Goal: Task Accomplishment & Management: Complete application form

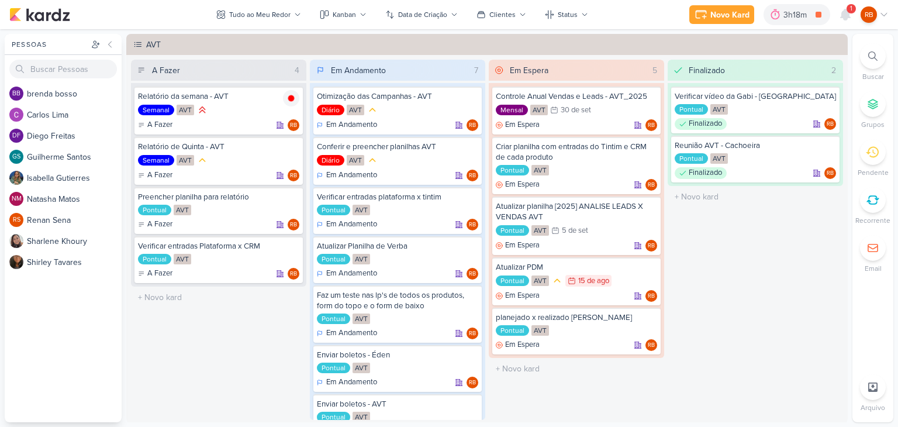
scroll to position [44, 0]
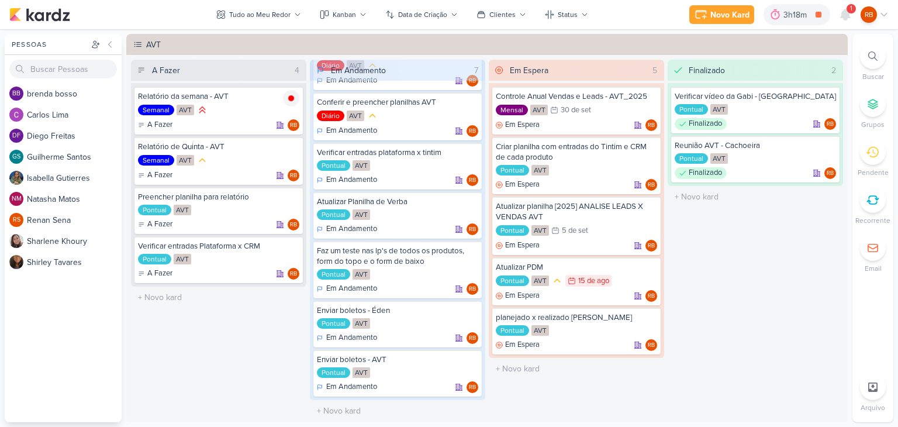
click at [788, 19] on div "3h18m" at bounding box center [797, 15] width 27 height 12
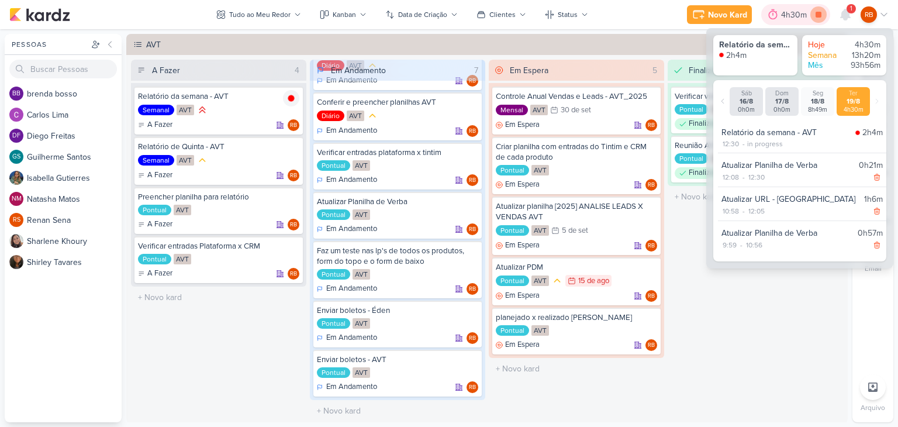
click at [823, 12] on icon at bounding box center [818, 14] width 16 height 16
click at [800, 13] on div "4h30m" at bounding box center [812, 15] width 29 height 12
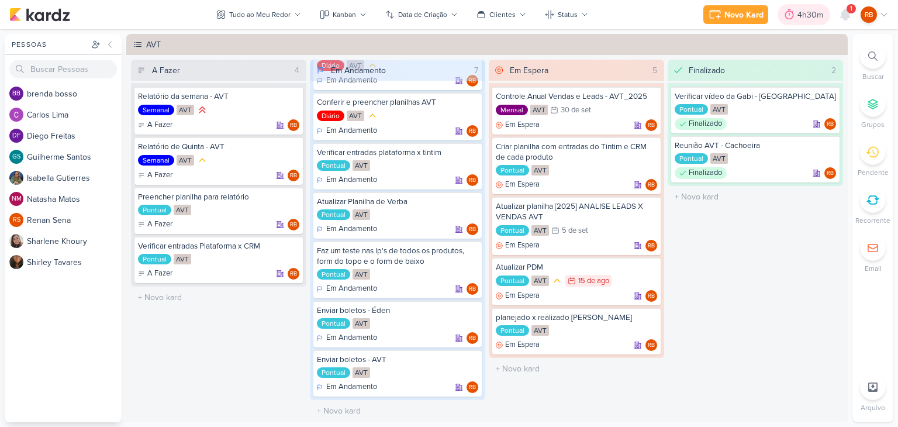
click at [800, 13] on div "4h30m" at bounding box center [812, 15] width 29 height 12
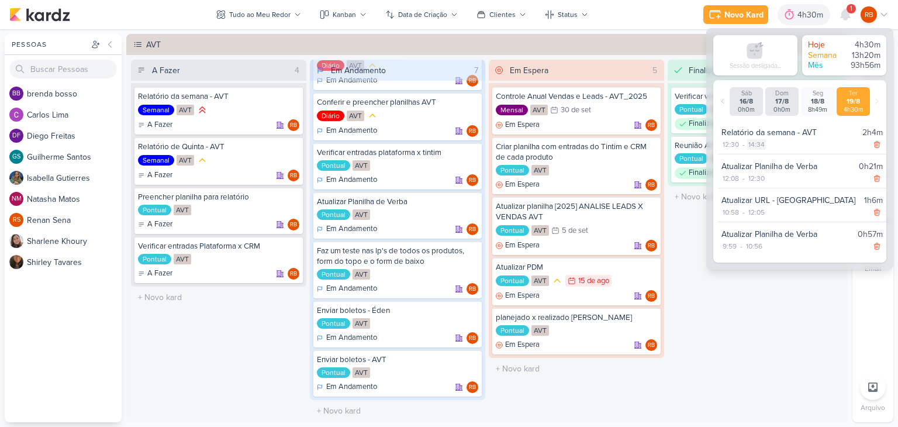
click at [756, 143] on div "14:34" at bounding box center [756, 144] width 19 height 11
select select "14"
select select "34"
click at [755, 157] on select "00 01 02 03 04 05 06 07 08 09 10 11 12 13 14 15 16 17 18 19 20 21 22 23" at bounding box center [755, 160] width 16 height 14
click at [747, 153] on select "00 01 02 03 04 05 06 07 08 09 10 11 12 13 14 15 16 17 18 19 20 21 22 23" at bounding box center [755, 160] width 16 height 14
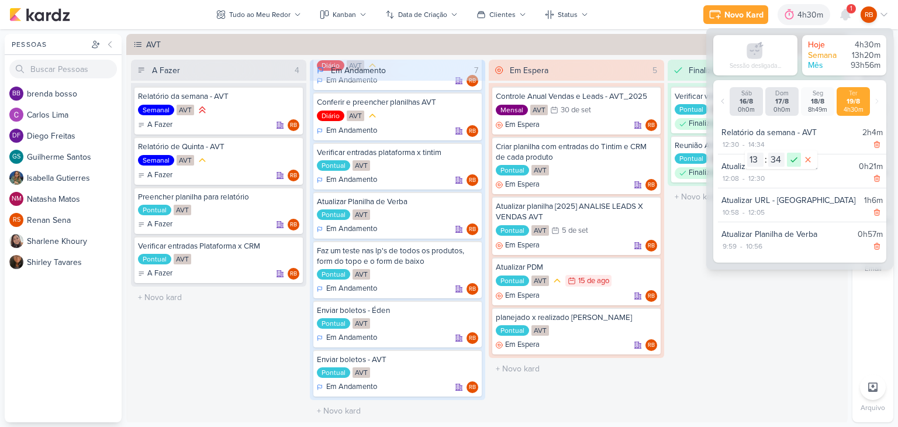
click at [791, 163] on icon at bounding box center [794, 160] width 14 height 14
click at [237, 109] on div "Semanal AVT" at bounding box center [218, 110] width 161 height 13
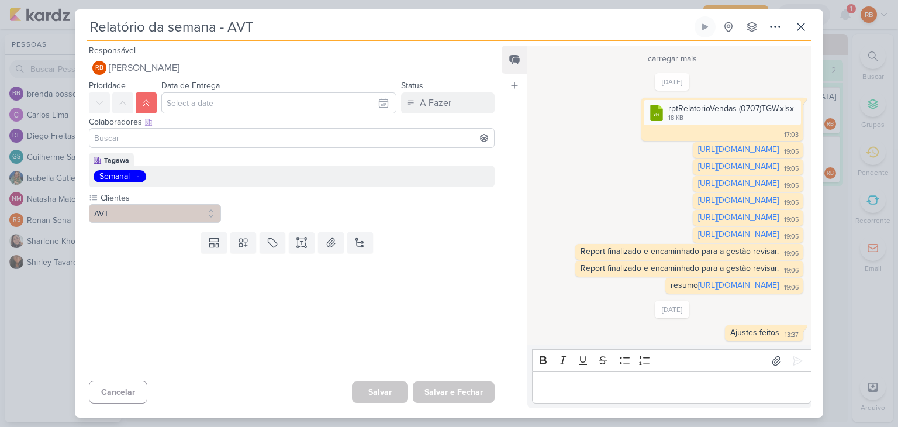
scroll to position [1052, 0]
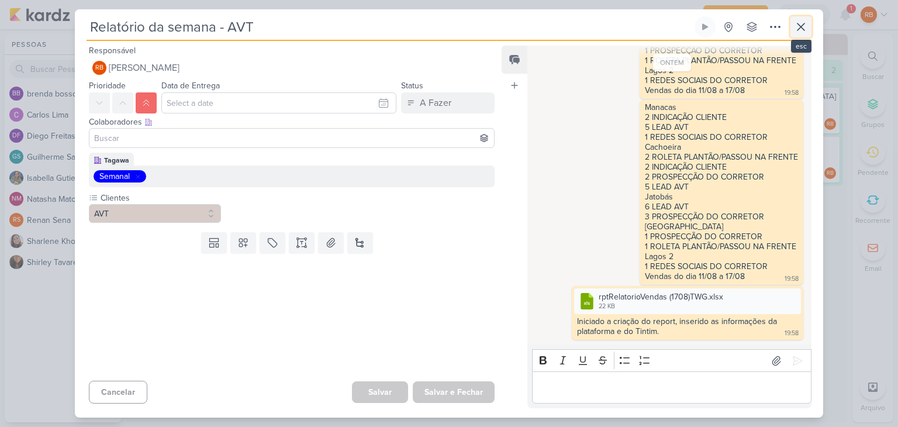
click at [803, 27] on icon at bounding box center [801, 27] width 14 height 14
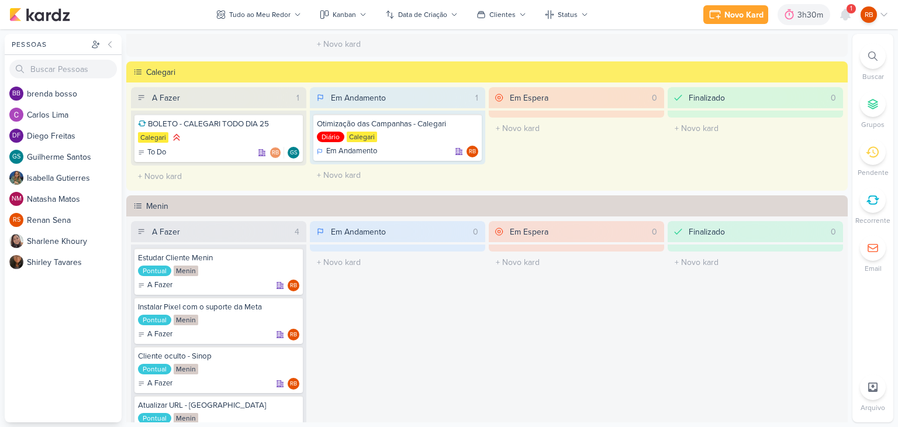
scroll to position [409, 0]
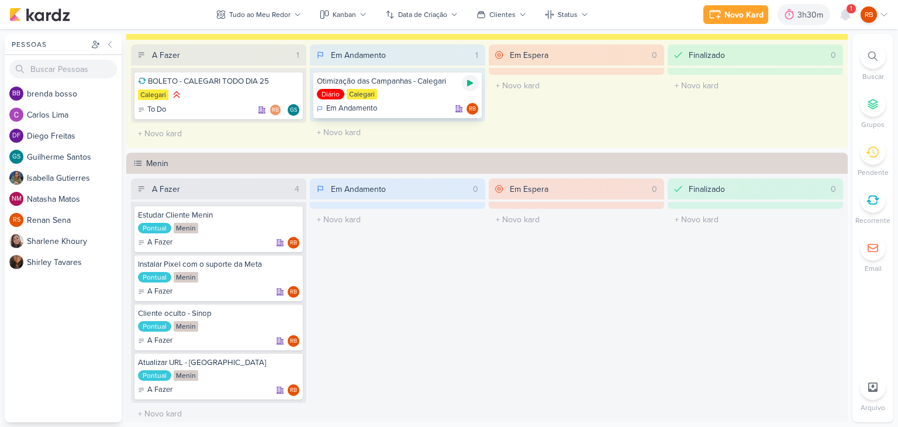
click at [467, 82] on icon at bounding box center [470, 83] width 6 height 6
click at [777, 18] on icon at bounding box center [773, 15] width 12 height 12
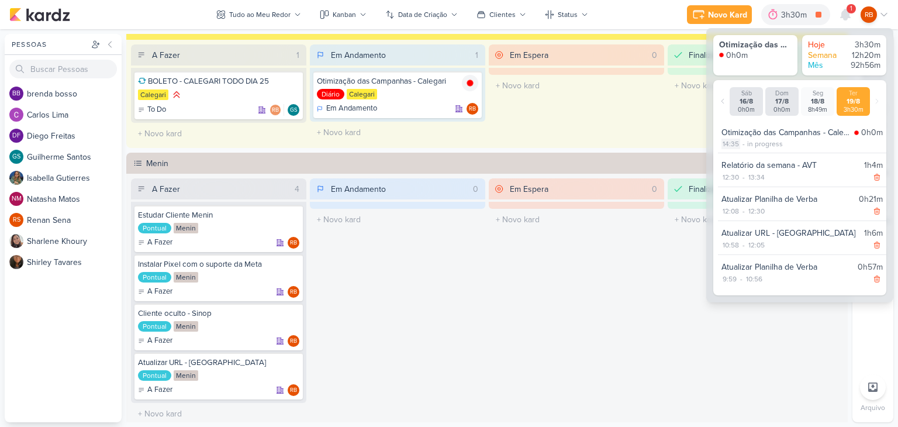
click at [733, 143] on div "14:35" at bounding box center [731, 144] width 19 height 11
select select "14"
select select "35"
click at [731, 157] on select "00 01 02 03 04 05 06 07 08 09 10 11 12 13 14 15 16 17 18 19 20 21 22 23" at bounding box center [730, 159] width 16 height 14
select select "13"
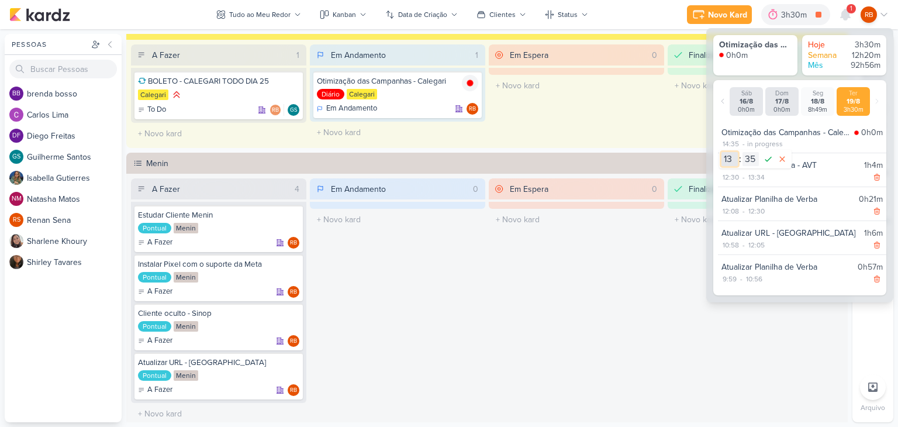
click at [722, 152] on select "00 01 02 03 04 05 06 07 08 09 10 11 12 13 14 15 16 17 18 19 20 21 22 23" at bounding box center [730, 159] width 16 height 14
click at [754, 164] on select "00 01 02 03 04 05 06 07 08 09 10 11 12 13 14 15 16 17 18 19 20 21 22 23 24 25 2…" at bounding box center [751, 159] width 16 height 14
select select "40"
click at [743, 152] on select "00 01 02 03 04 05 06 07 08 09 10 11 12 13 14 15 16 17 18 19 20 21 22 23 24 25 2…" at bounding box center [751, 159] width 16 height 14
click at [769, 157] on icon at bounding box center [768, 159] width 14 height 14
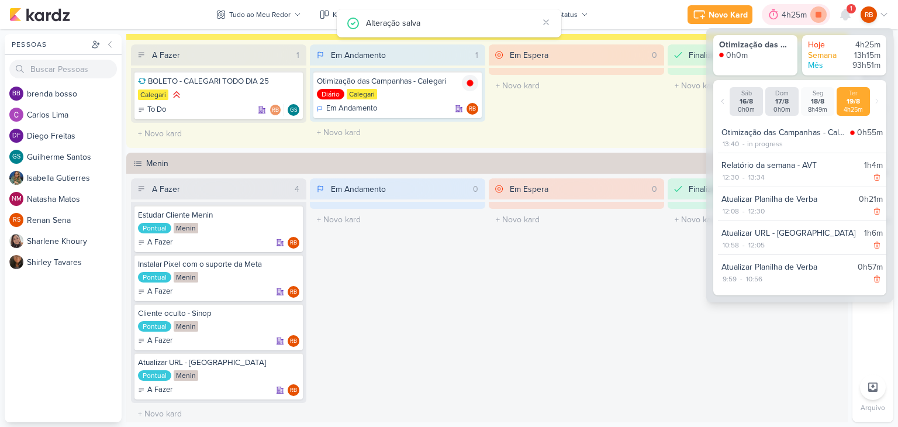
click at [818, 15] on icon at bounding box center [819, 15] width 6 height 6
click at [806, 11] on div "4h25m" at bounding box center [812, 15] width 29 height 12
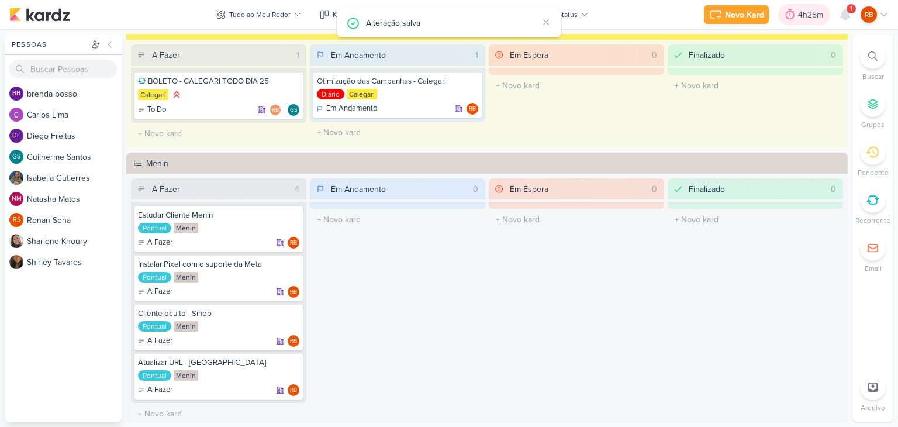
click at [806, 11] on div "4h25m" at bounding box center [812, 15] width 29 height 12
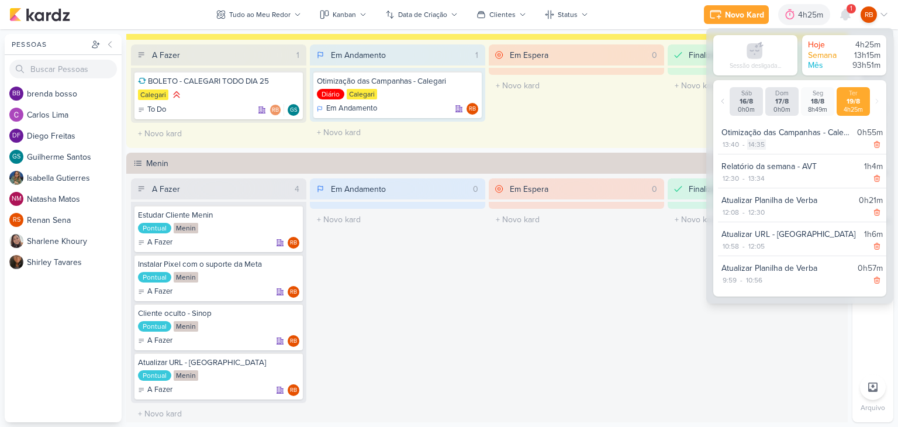
click at [755, 146] on div "14:35" at bounding box center [756, 144] width 19 height 11
select select "14"
click at [774, 157] on select "00 01 02 03 04 05 06 07 08 09 10 11 12 13 14 15 16 17 18 19 20 21 22 23 24 25 2…" at bounding box center [776, 160] width 16 height 14
select select "24"
click at [768, 153] on select "00 01 02 03 04 05 06 07 08 09 10 11 12 13 14 15 16 17 18 19 20 21 22 23 24 25 2…" at bounding box center [776, 160] width 16 height 14
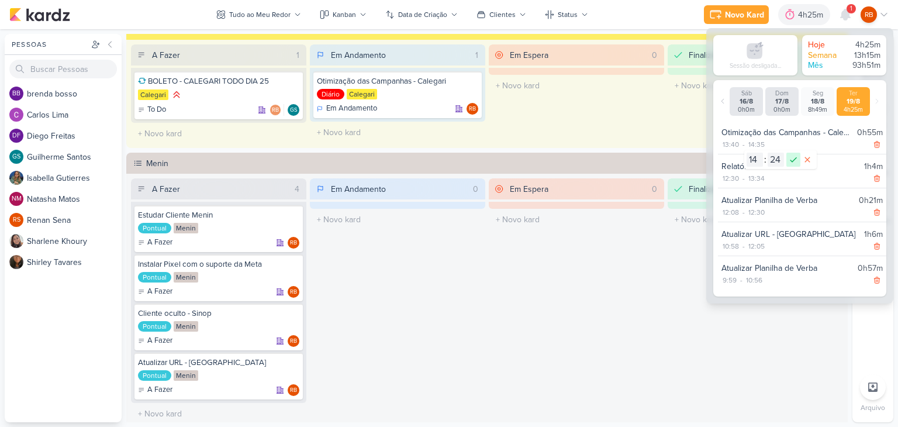
click at [792, 158] on icon at bounding box center [793, 160] width 14 height 14
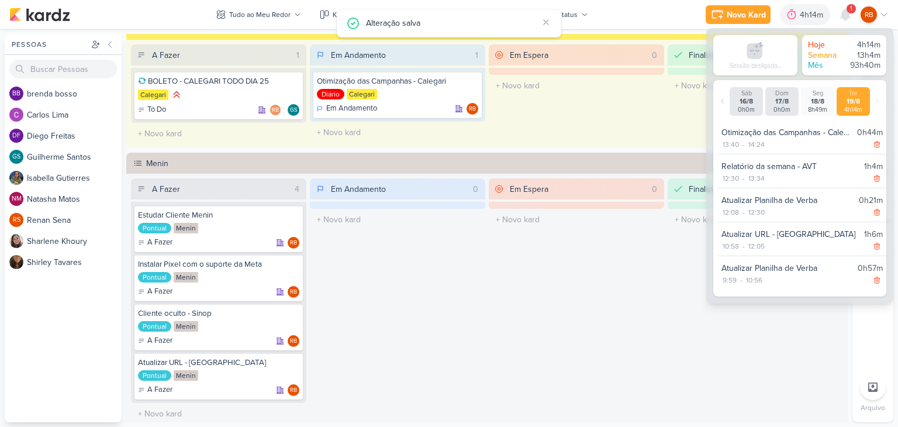
click at [811, 146] on div "13:40 - 14:24" at bounding box center [802, 145] width 161 height 12
click at [806, 12] on div "4h14m" at bounding box center [813, 15] width 27 height 12
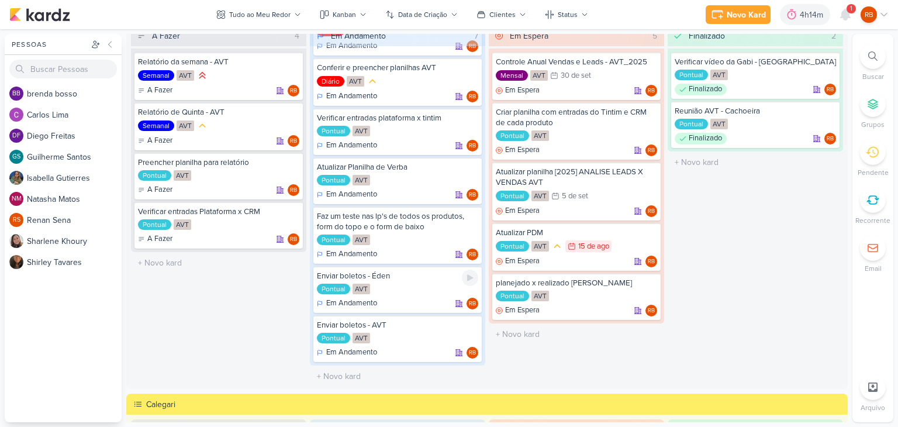
scroll to position [0, 0]
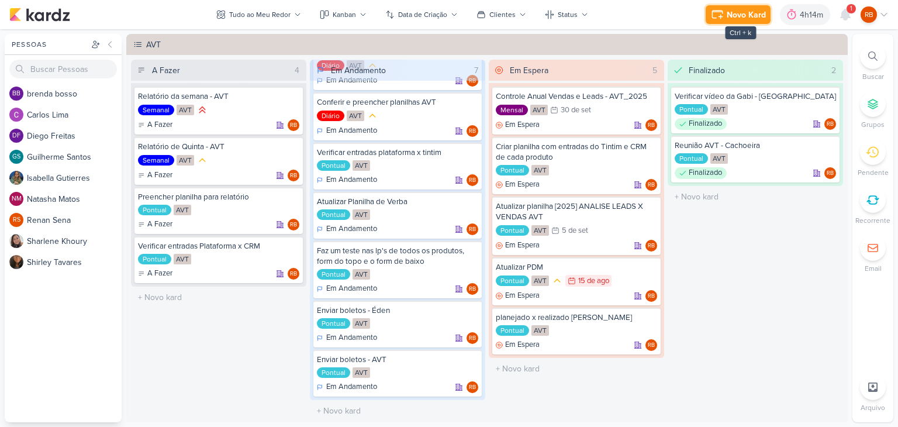
click at [741, 15] on div "Novo Kard" at bounding box center [746, 15] width 39 height 12
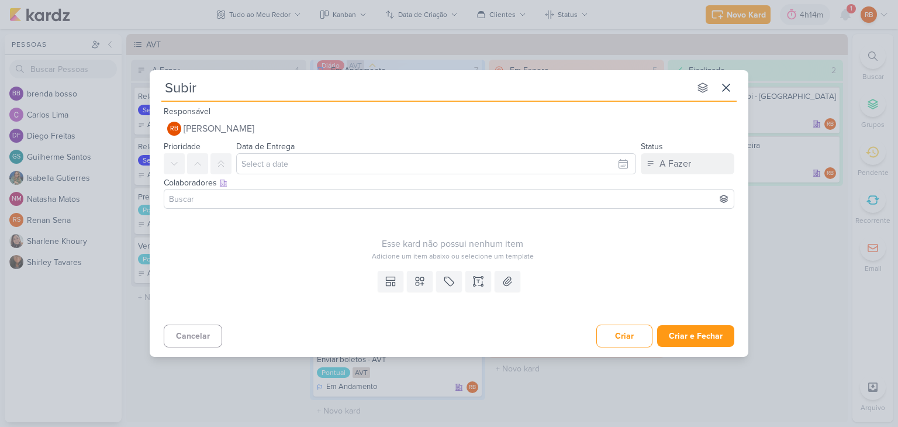
type input "Subir n"
type input "Subir novos"
type input "Subir novos cr"
type input "Subir novos criativos"
type input "Subir novos criativos -"
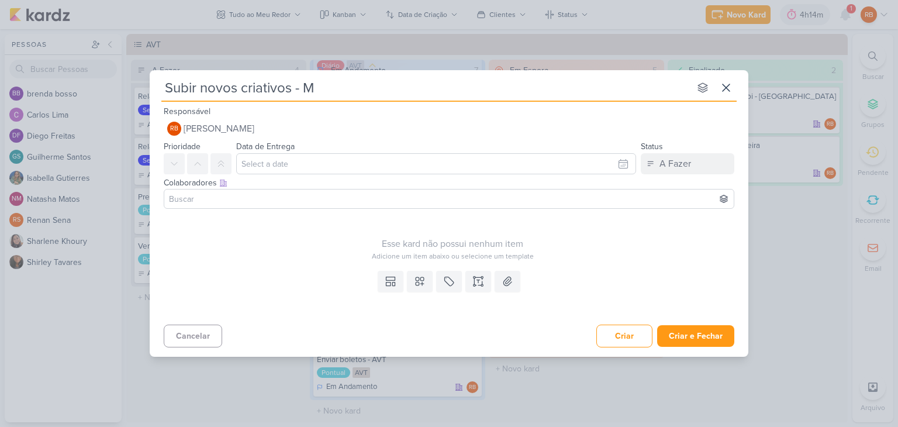
type input "Subir novos criativos - Ma"
type input "Subir novos criativos - Man"
type input "Subir novos criativos - Manac"
type input "Subir novos criativos - Manacas"
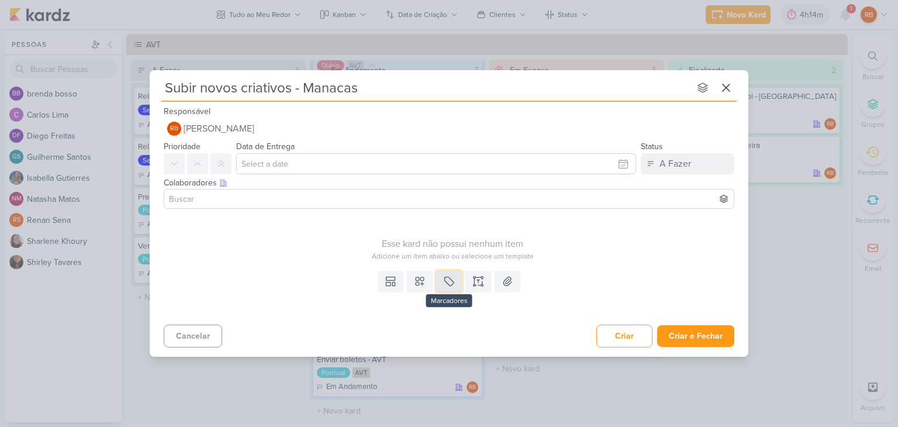
click at [449, 284] on icon at bounding box center [449, 281] width 12 height 12
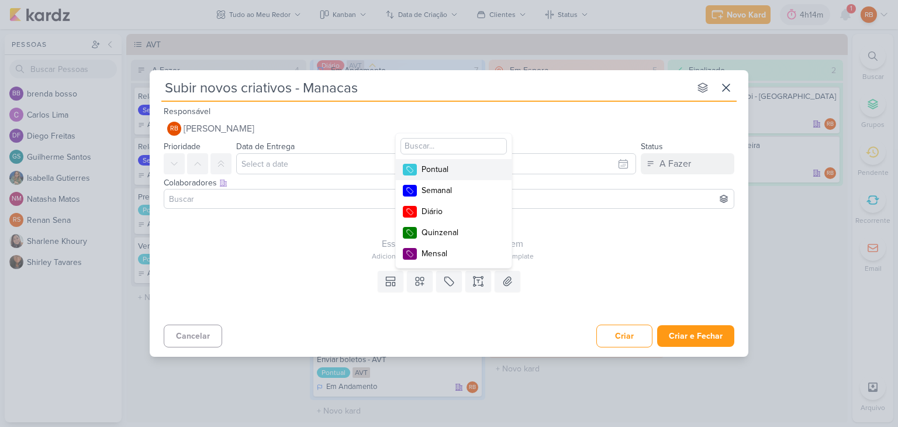
click at [471, 167] on div "Pontual" at bounding box center [460, 169] width 76 height 12
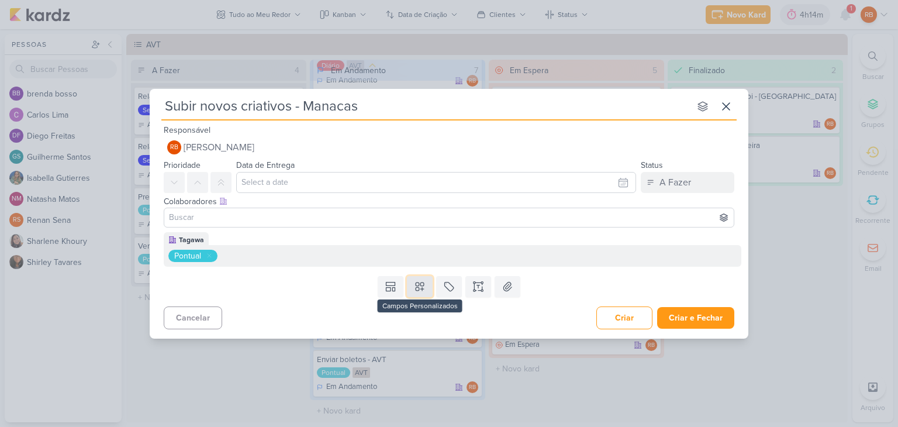
click at [423, 289] on icon at bounding box center [420, 287] width 12 height 12
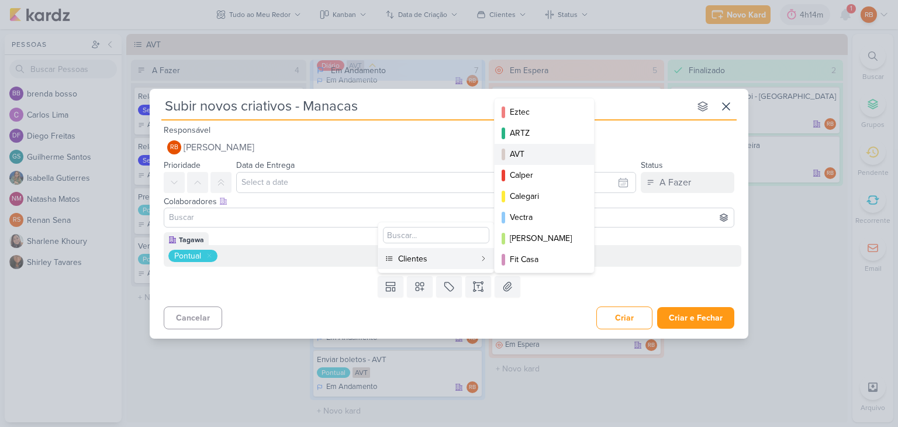
click at [551, 154] on div "AVT" at bounding box center [545, 154] width 70 height 12
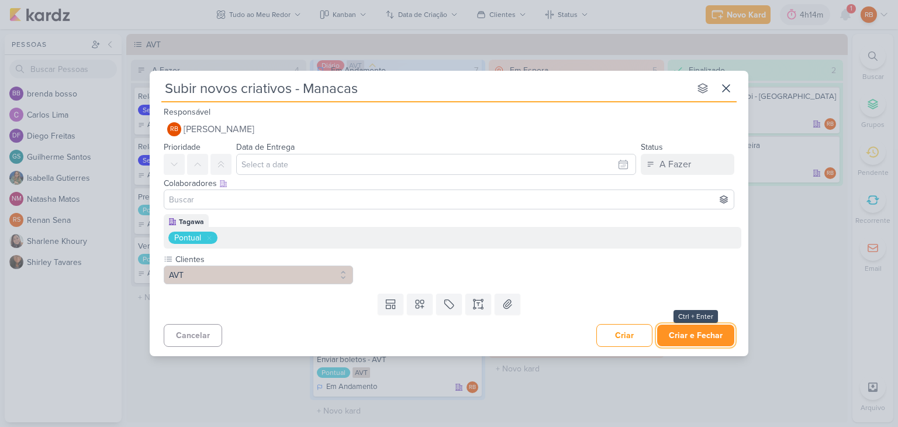
click at [710, 337] on button "Criar e Fechar" at bounding box center [695, 336] width 77 height 22
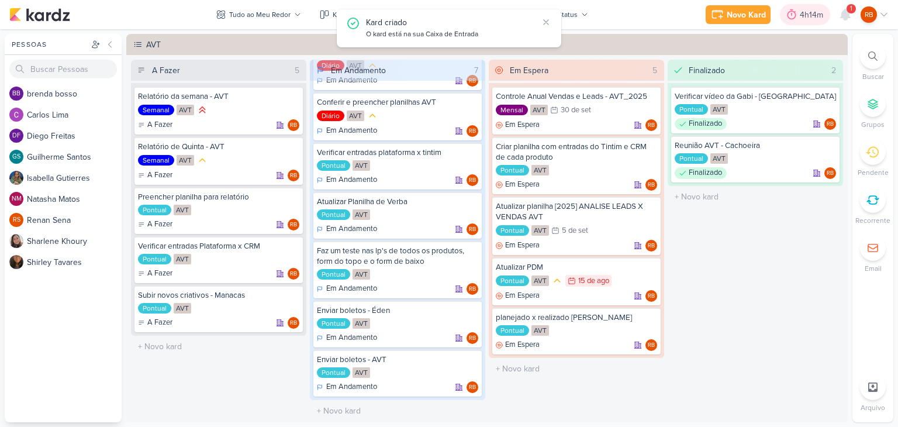
click at [808, 12] on div "4h14m" at bounding box center [813, 15] width 27 height 12
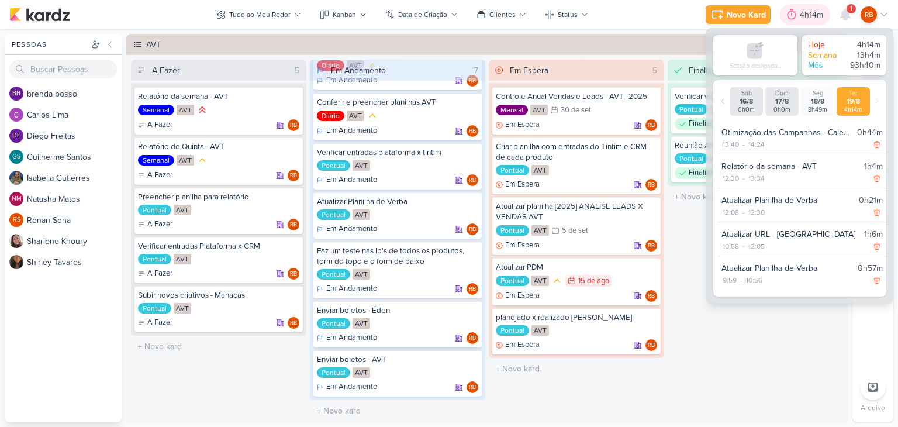
click at [808, 12] on div "4h14m" at bounding box center [813, 15] width 27 height 12
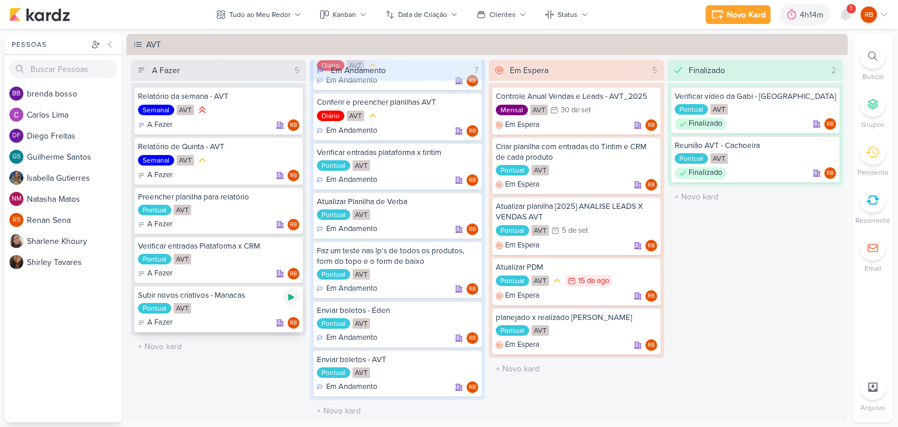
click at [291, 299] on icon at bounding box center [291, 296] width 9 height 9
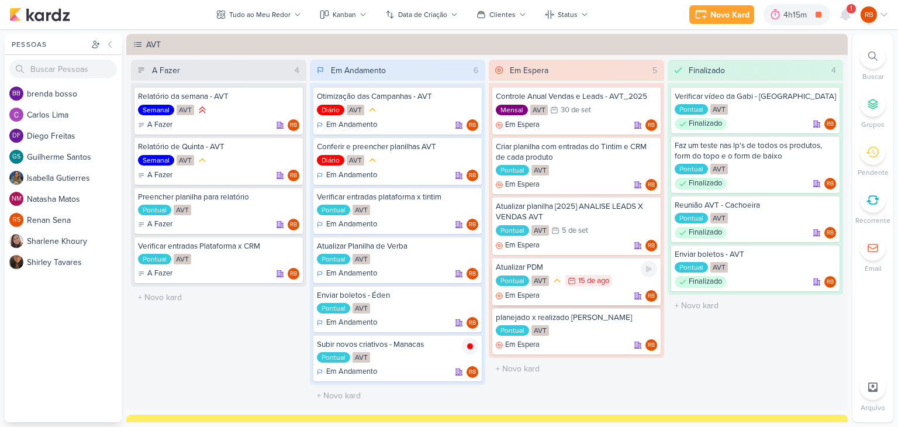
click at [591, 271] on div "Atualizar PDM" at bounding box center [576, 267] width 161 height 11
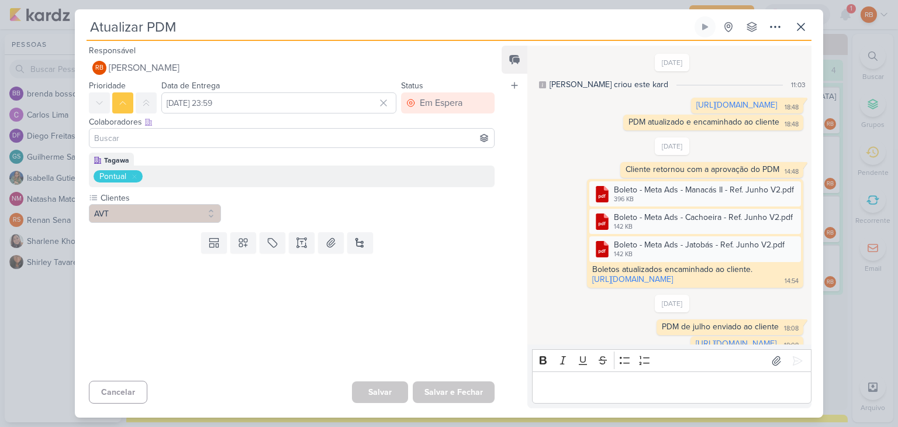
scroll to position [87, 0]
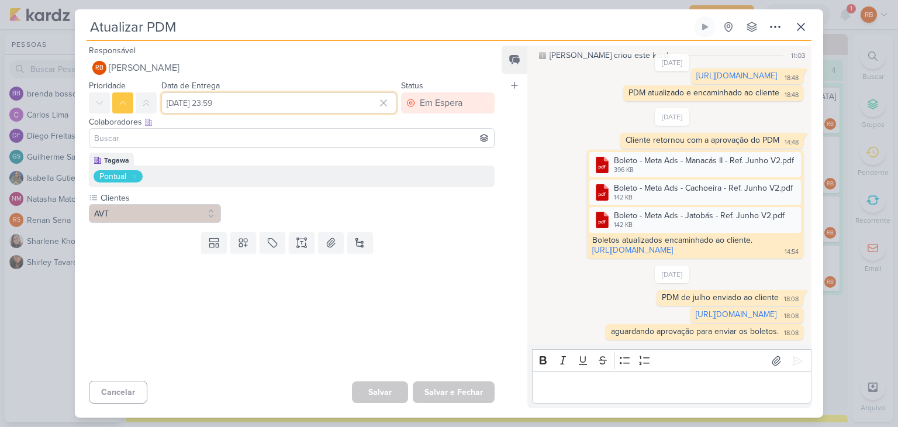
click at [276, 95] on input "[DATE] 23:59" at bounding box center [278, 102] width 235 height 21
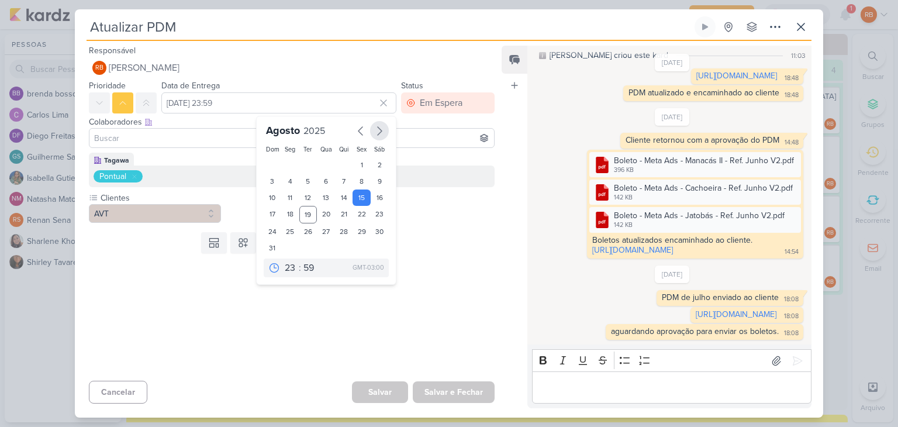
click at [379, 129] on icon "button" at bounding box center [379, 131] width 14 height 14
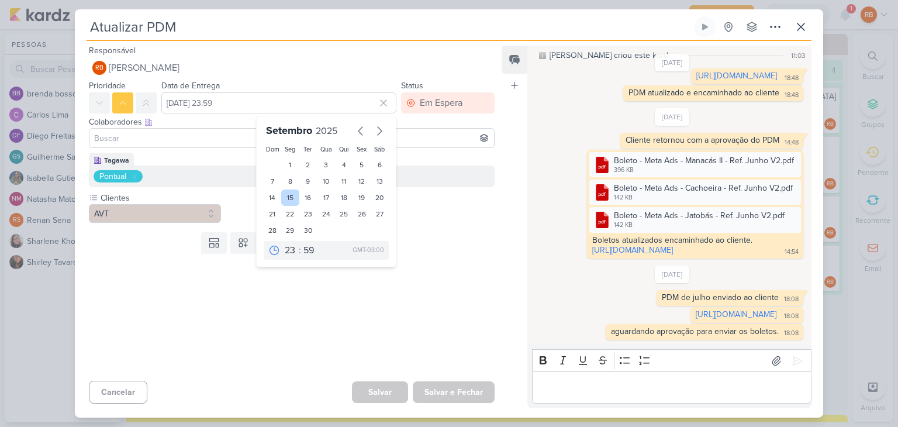
click at [286, 192] on div "15" at bounding box center [290, 197] width 18 height 16
type input "[DATE] 23:59"
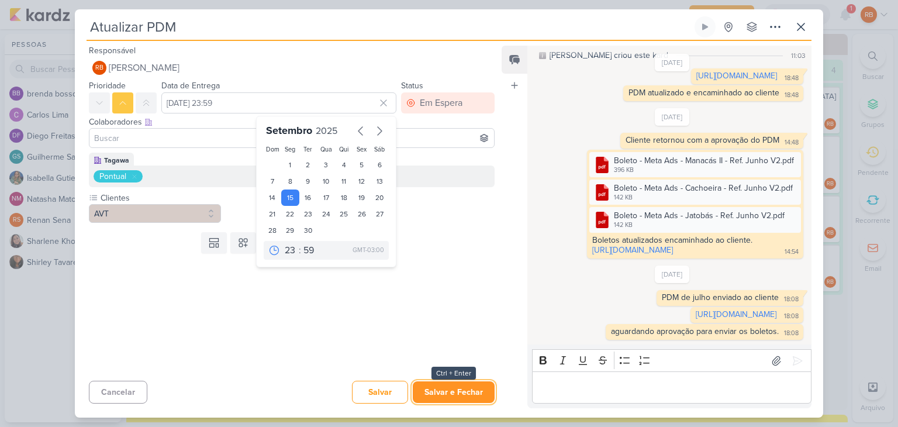
click at [443, 391] on button "Salvar e Fechar" at bounding box center [454, 392] width 82 height 22
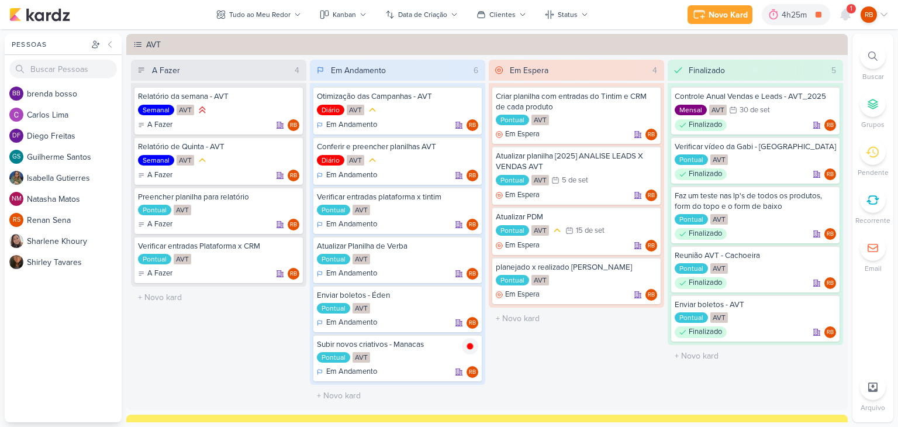
click at [853, 8] on div "1" at bounding box center [851, 8] width 9 height 9
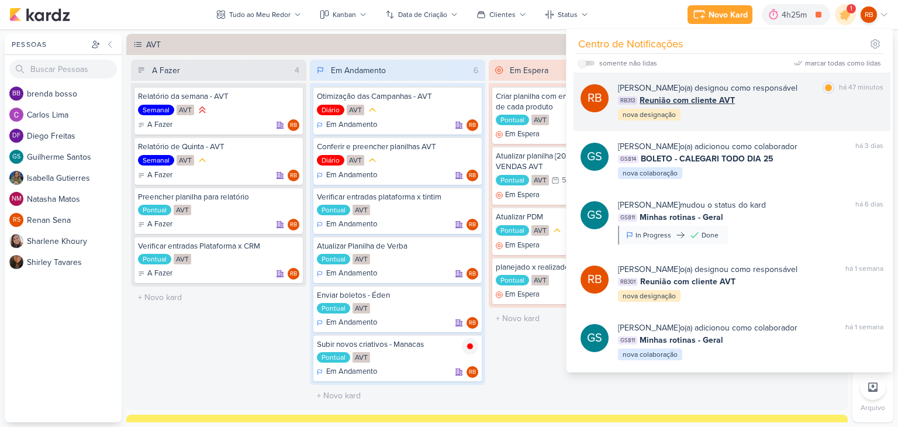
click at [764, 89] on div "[PERSON_NAME] o(a) designou como responsável" at bounding box center [708, 88] width 180 height 12
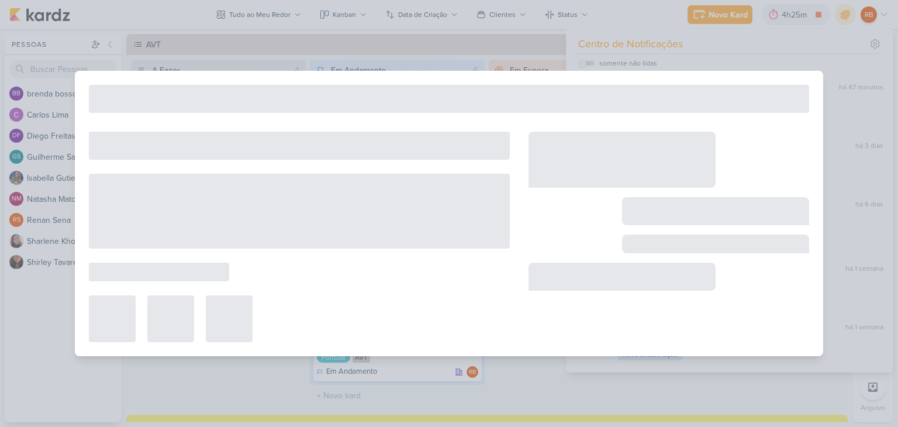
type input "Reunião com cliente AVT"
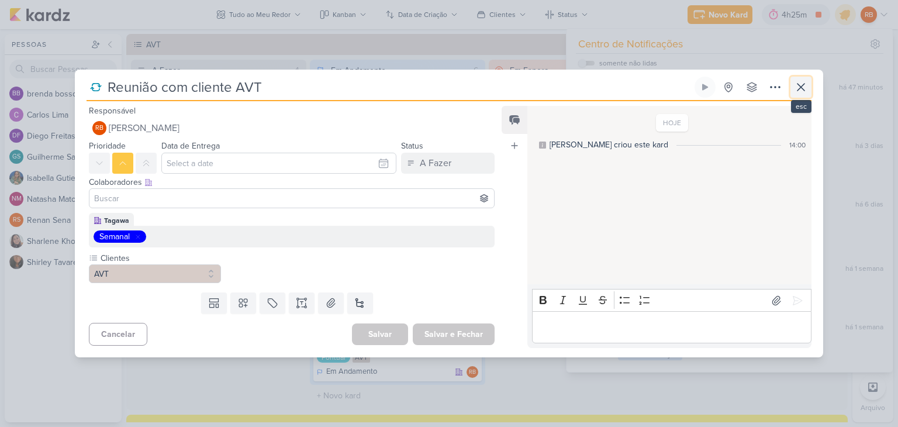
click at [799, 84] on icon at bounding box center [801, 87] width 14 height 14
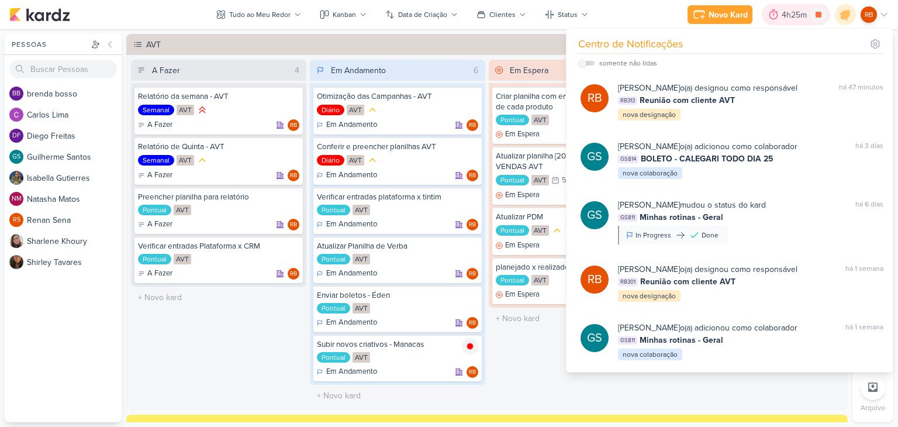
click at [786, 17] on div "4h25m" at bounding box center [796, 15] width 29 height 12
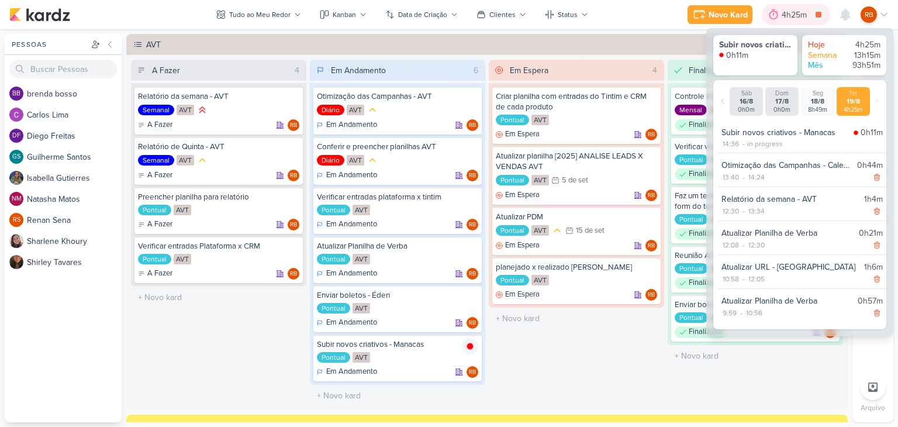
click at [786, 17] on div "4h25m" at bounding box center [796, 15] width 29 height 12
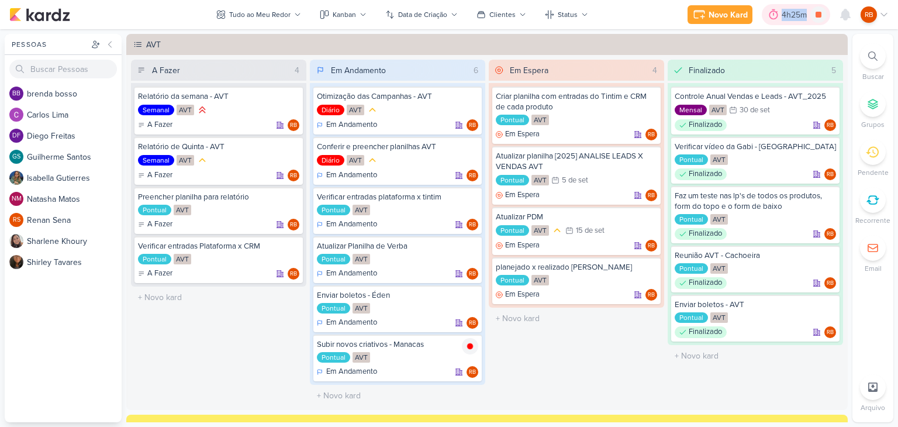
click at [786, 17] on div "4h25m" at bounding box center [796, 15] width 29 height 12
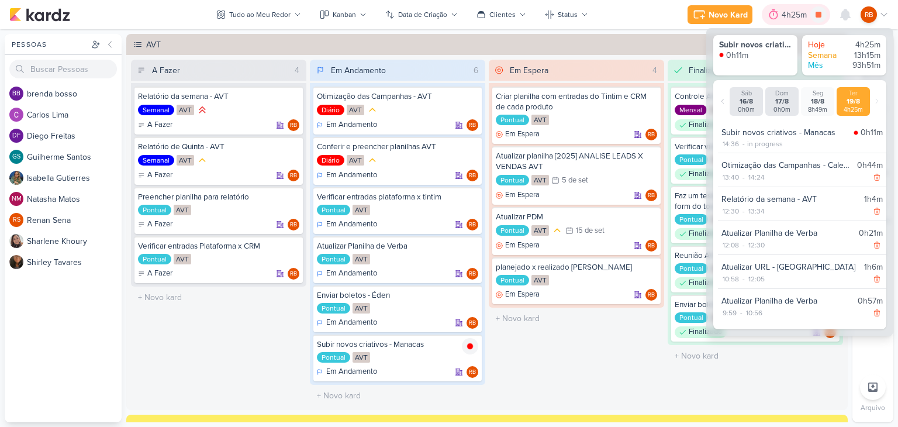
click at [786, 17] on div "4h25m" at bounding box center [796, 15] width 29 height 12
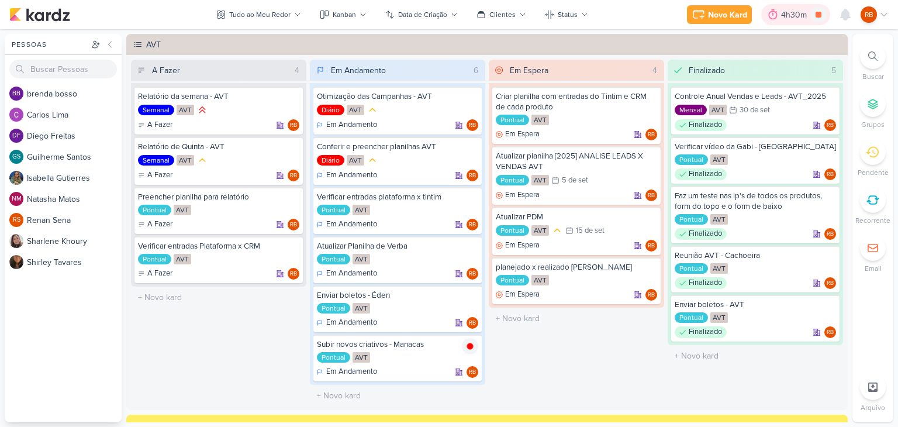
click at [798, 15] on div "4h30m" at bounding box center [795, 15] width 29 height 12
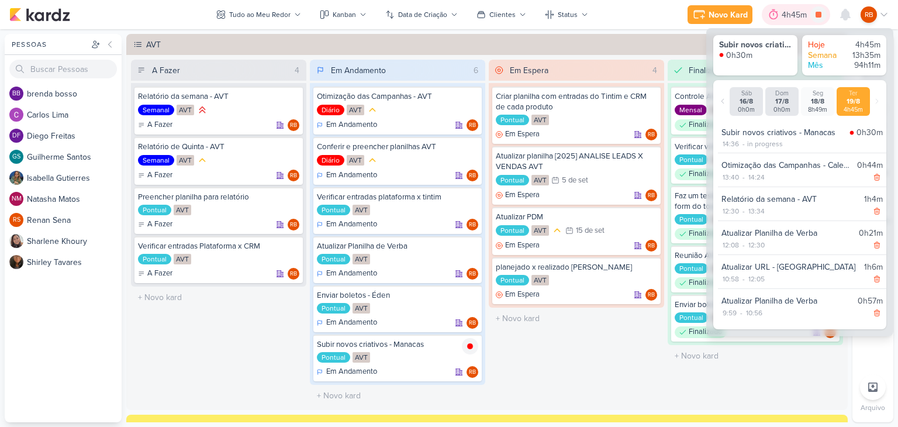
click at [798, 15] on div "4h45m" at bounding box center [796, 15] width 29 height 12
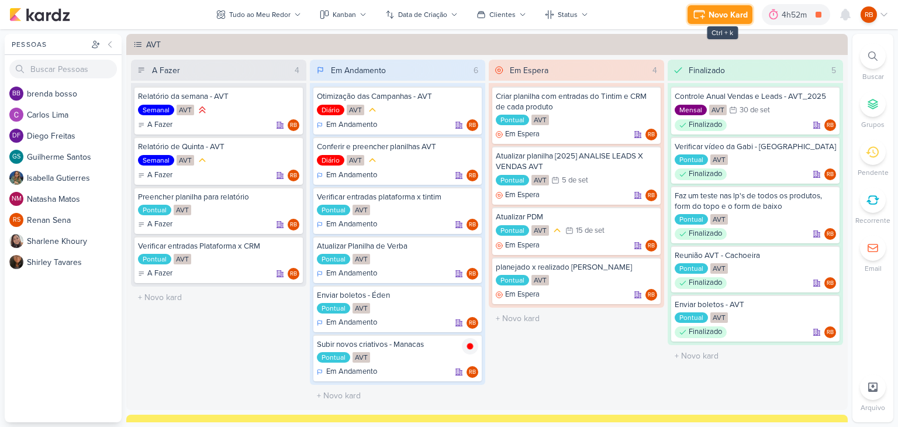
click at [711, 5] on button "Novo Kard" at bounding box center [720, 14] width 65 height 19
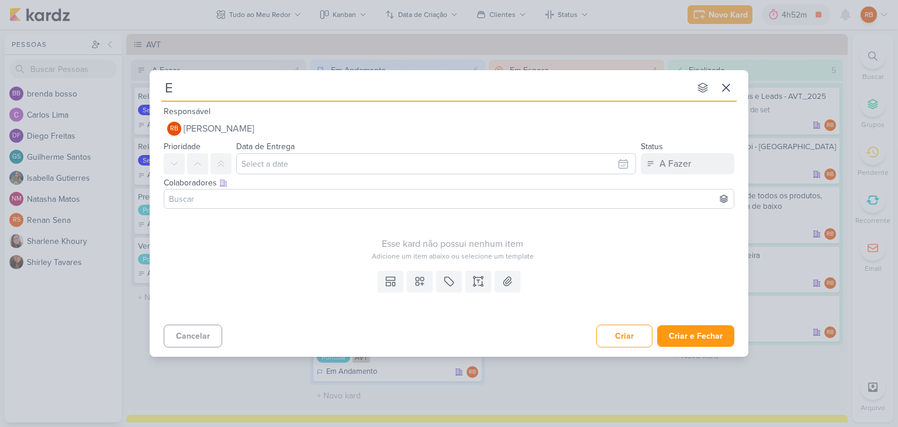
type input "En"
type input "Enva"
type input "Env"
type input "Enviare"
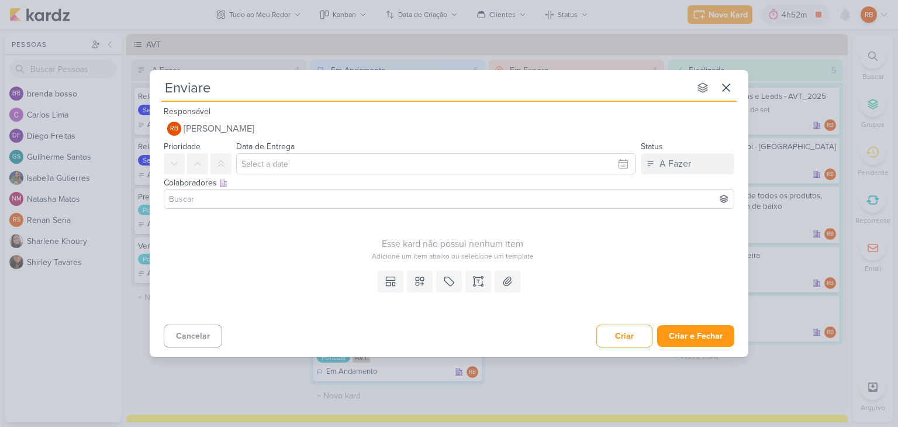
type input "Enviar"
type input "Enviar nov"
type input "Enviar novas mensa"
type input "Enviar novas mensagens"
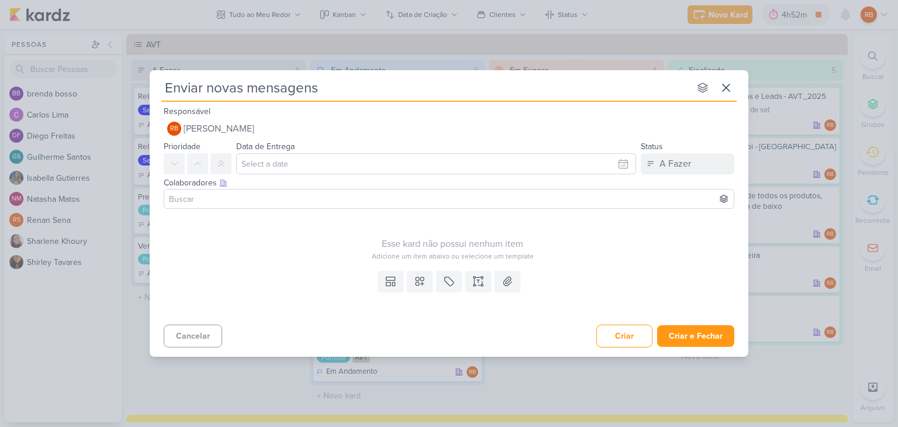
type input "Enviar novas mensagens f"
type input "Enviar novas mensagens do"
type input "Enviar novas mensagens do T"
type input "Enviar novas mensagens do Tintim"
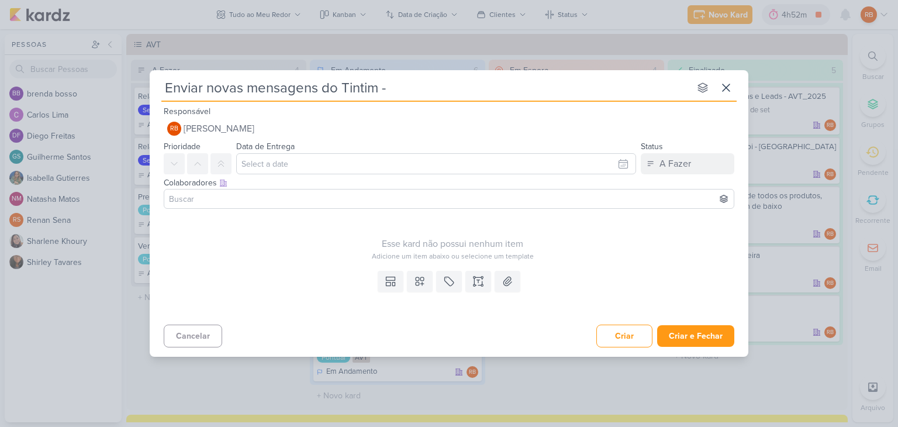
type input "Enviar novas mensagens do Tintim -"
type input "Enviar novas mensagens do Tintim - Ma"
type input "Enviar novas mensagens do Tintim - [GEOGRAPHIC_DATA]"
type input "Enviar novas mensagens do Tintim - Manacás"
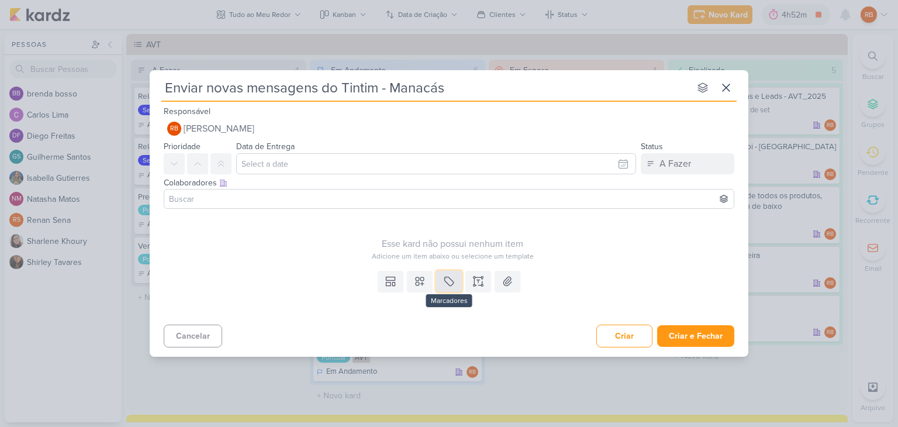
click at [449, 277] on icon at bounding box center [449, 281] width 12 height 12
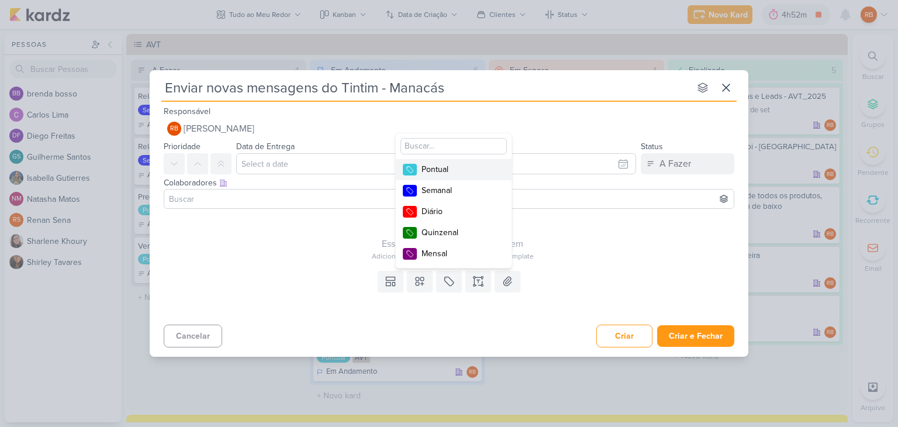
click at [452, 169] on div "Pontual" at bounding box center [460, 169] width 76 height 12
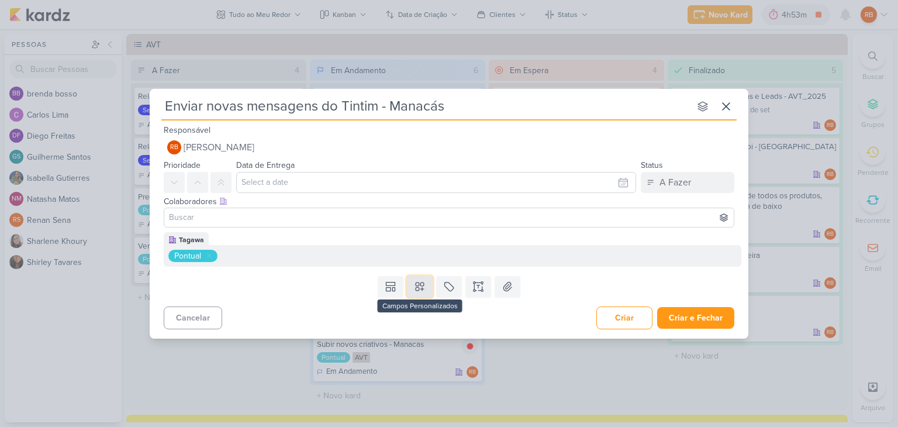
click at [424, 281] on icon at bounding box center [420, 287] width 12 height 12
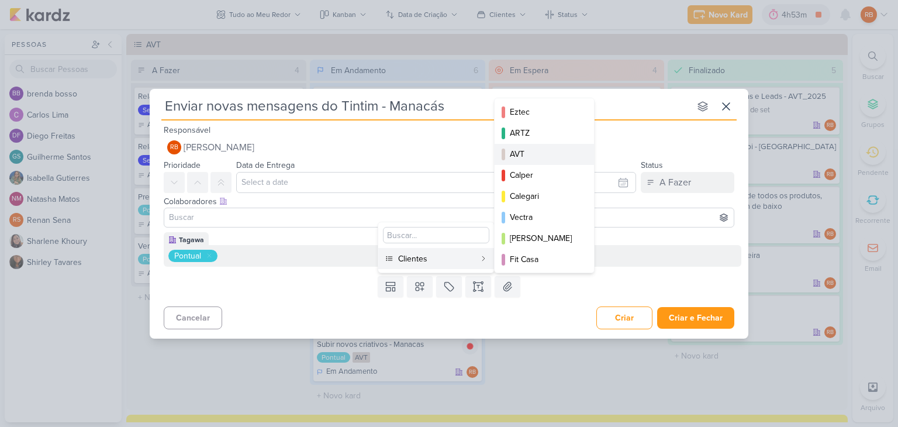
click at [536, 153] on div "AVT" at bounding box center [545, 154] width 70 height 12
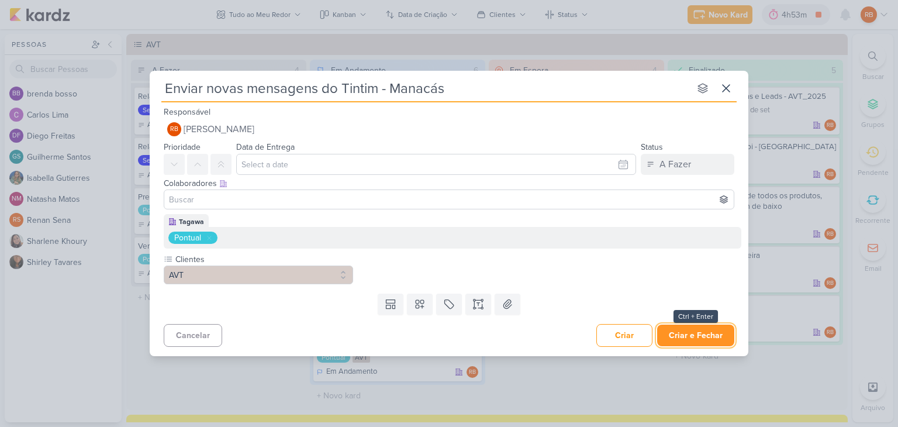
click at [696, 330] on button "Criar e Fechar" at bounding box center [695, 336] width 77 height 22
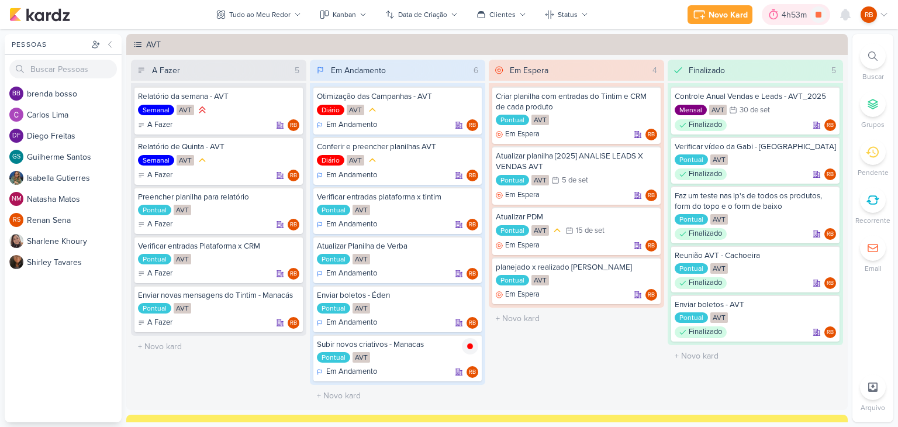
click at [783, 9] on div "4h53m" at bounding box center [796, 15] width 29 height 12
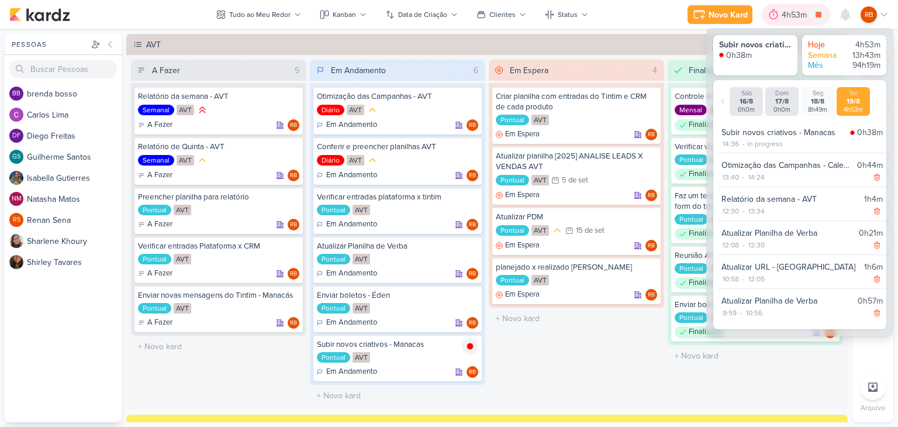
click at [787, 12] on div "4h53m" at bounding box center [796, 15] width 29 height 12
